Goal: Task Accomplishment & Management: Use online tool/utility

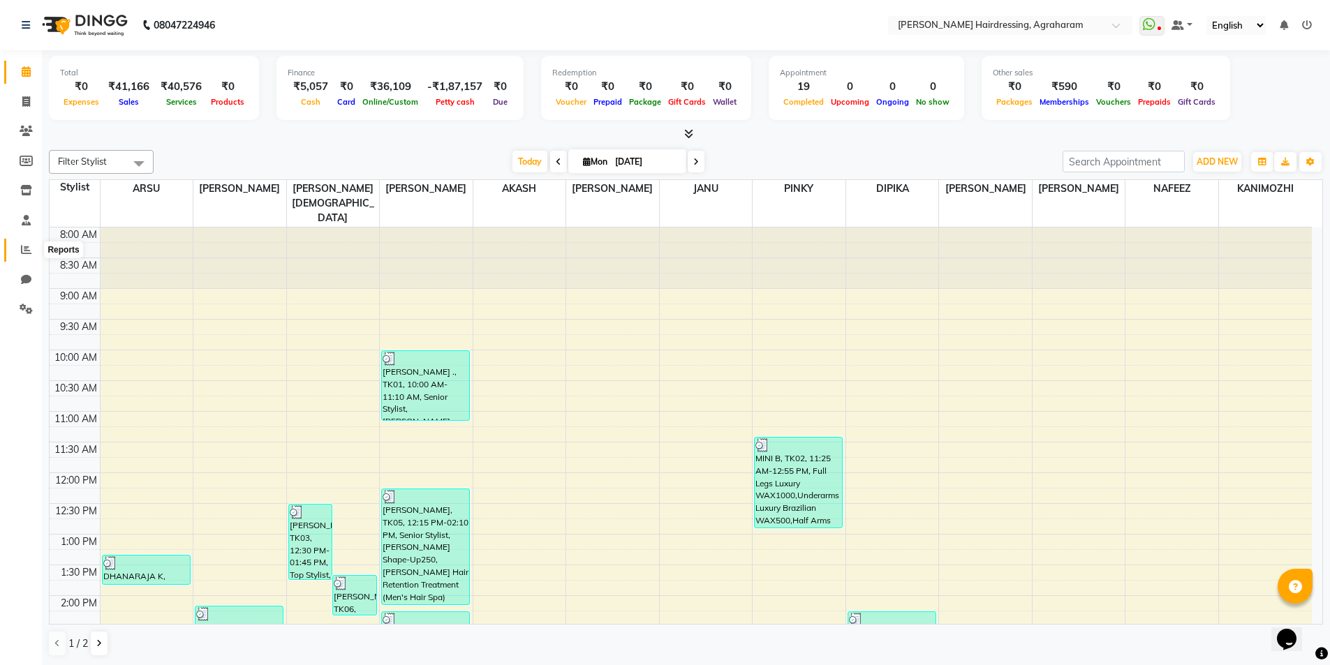
click at [24, 253] on icon at bounding box center [26, 249] width 10 height 10
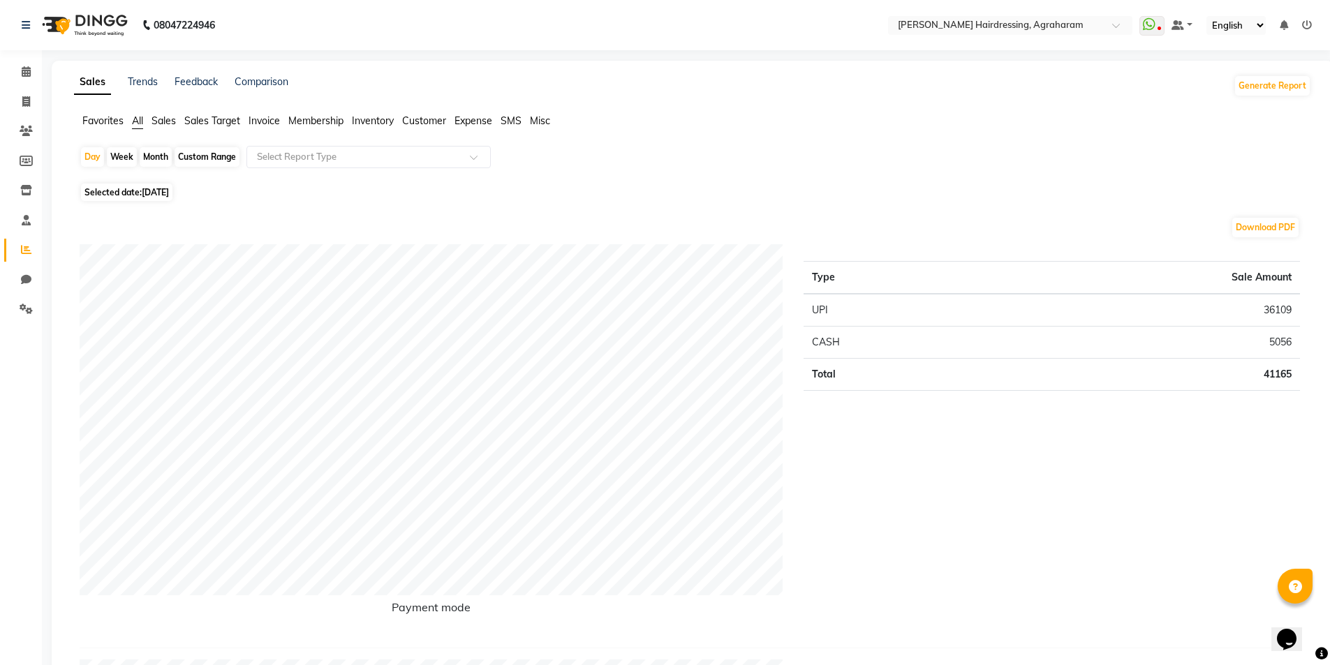
click at [156, 123] on span "Sales" at bounding box center [164, 121] width 24 height 13
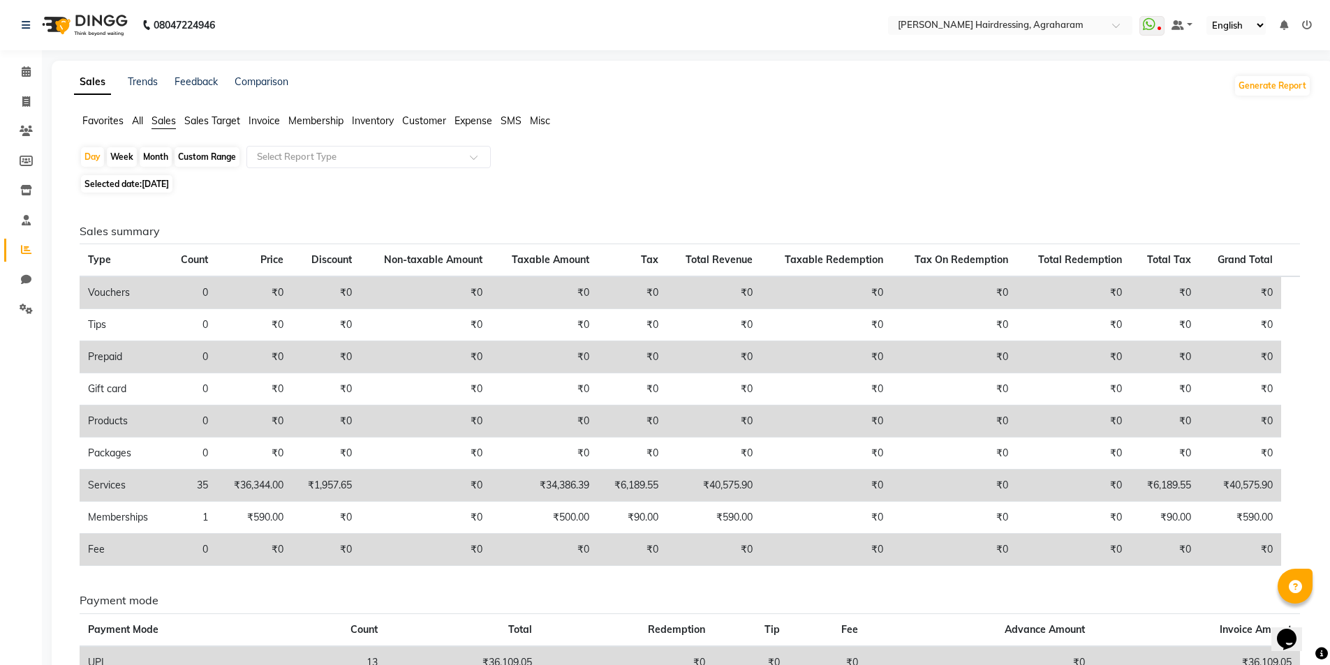
click at [478, 121] on span "Expense" at bounding box center [474, 121] width 38 height 13
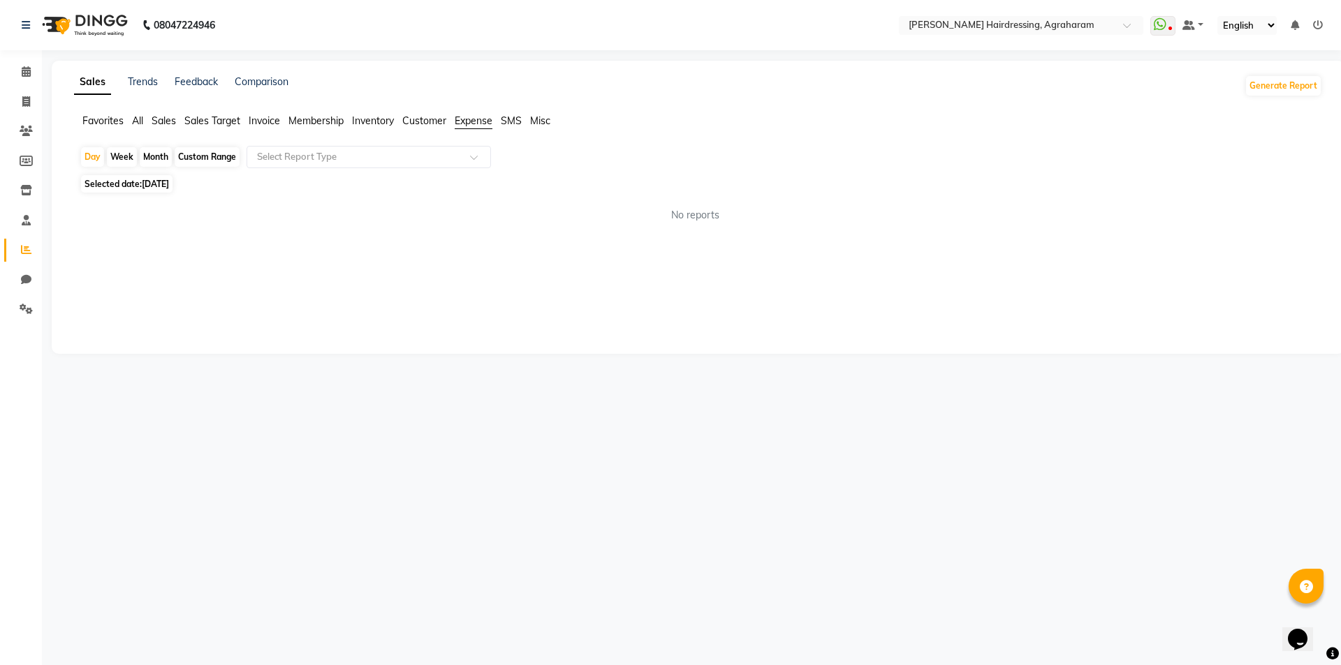
click at [169, 115] on span "Sales" at bounding box center [164, 121] width 24 height 13
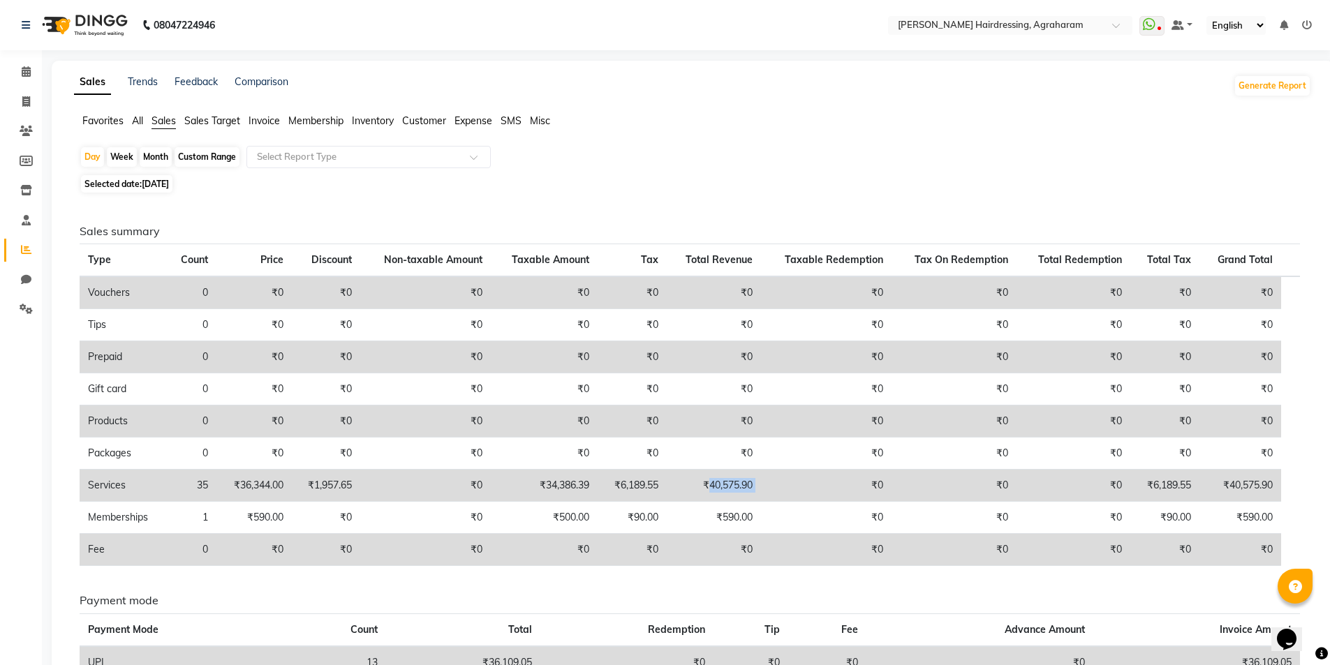
drag, startPoint x: 780, startPoint y: 489, endPoint x: 710, endPoint y: 487, distance: 69.8
click at [710, 487] on tr "Services 35 ₹36,344.00 ₹1,957.65 ₹0 ₹34,386.39 ₹6,189.55 ₹40,575.90 ₹0 ₹0 ₹0 ₹6…" at bounding box center [690, 486] width 1221 height 32
drag, startPoint x: 601, startPoint y: 487, endPoint x: 545, endPoint y: 487, distance: 56.6
click at [545, 487] on td "₹34,386.39" at bounding box center [544, 486] width 107 height 32
drag, startPoint x: 777, startPoint y: 483, endPoint x: 708, endPoint y: 486, distance: 68.5
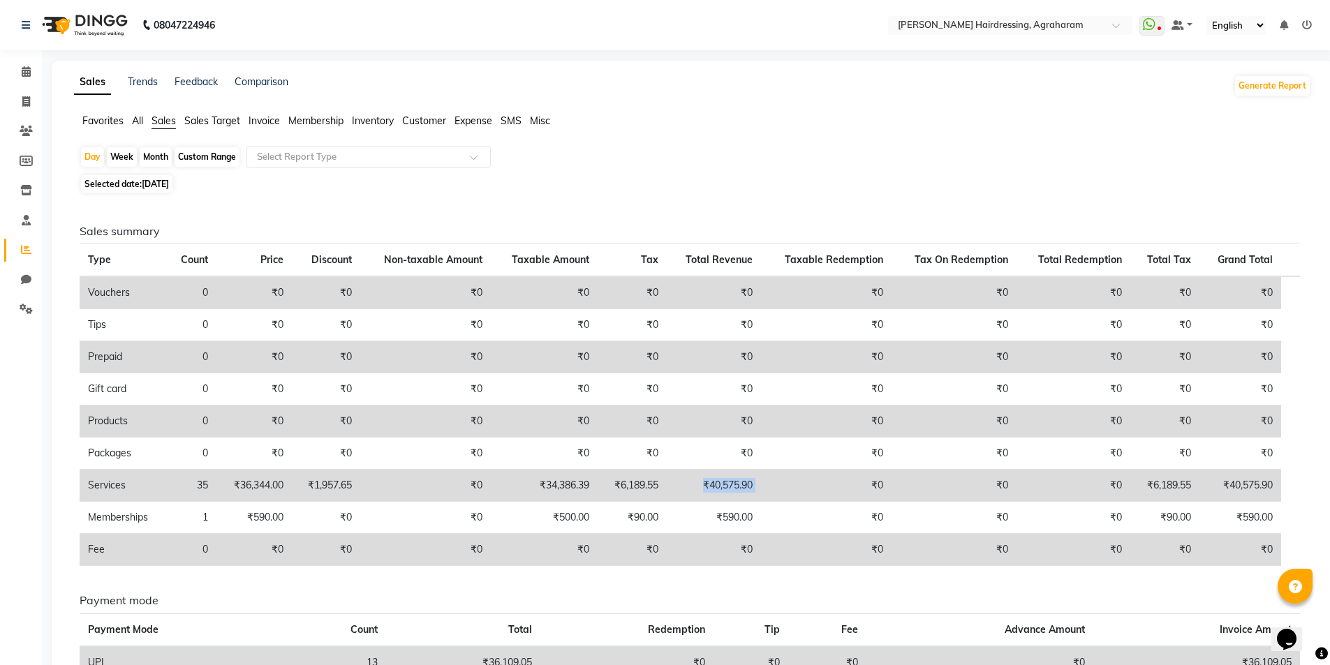
click at [708, 486] on tr "Services 35 ₹36,344.00 ₹1,957.65 ₹0 ₹34,386.39 ₹6,189.55 ₹40,575.90 ₹0 ₹0 ₹0 ₹6…" at bounding box center [690, 486] width 1221 height 32
drag, startPoint x: 596, startPoint y: 488, endPoint x: 542, endPoint y: 484, distance: 54.6
click at [544, 484] on td "₹34,386.39" at bounding box center [544, 486] width 107 height 32
drag, startPoint x: 656, startPoint y: 178, endPoint x: 650, endPoint y: 196, distance: 18.6
click at [656, 177] on div "Selected date: [DATE]" at bounding box center [696, 184] width 1232 height 15
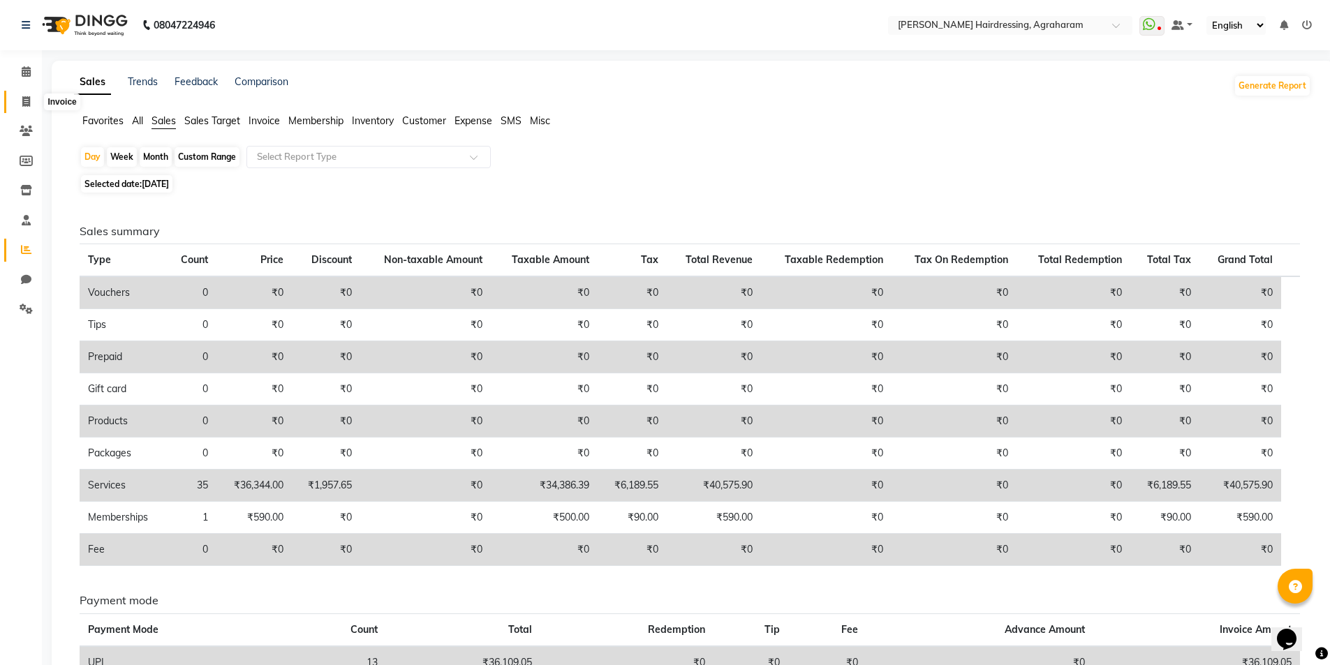
click at [28, 107] on span at bounding box center [26, 102] width 24 height 16
select select "7962"
select select "service"
